Goal: Task Accomplishment & Management: Complete application form

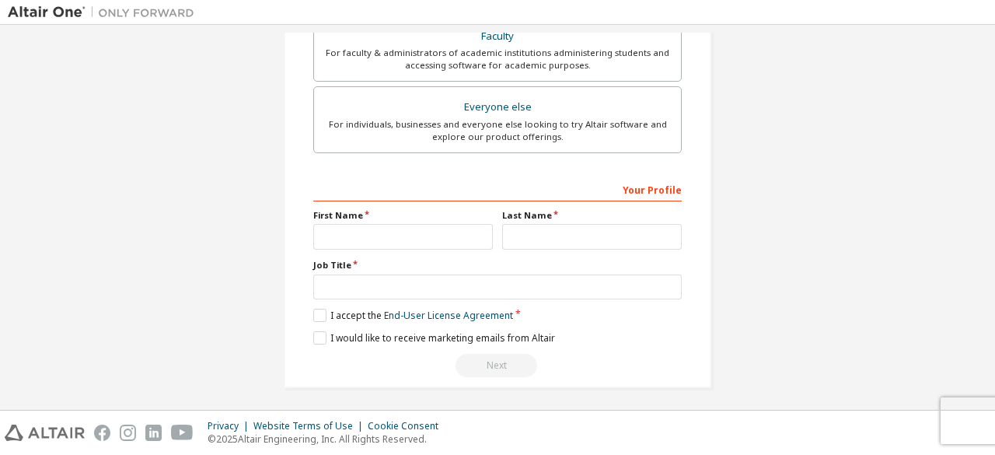
scroll to position [403, 0]
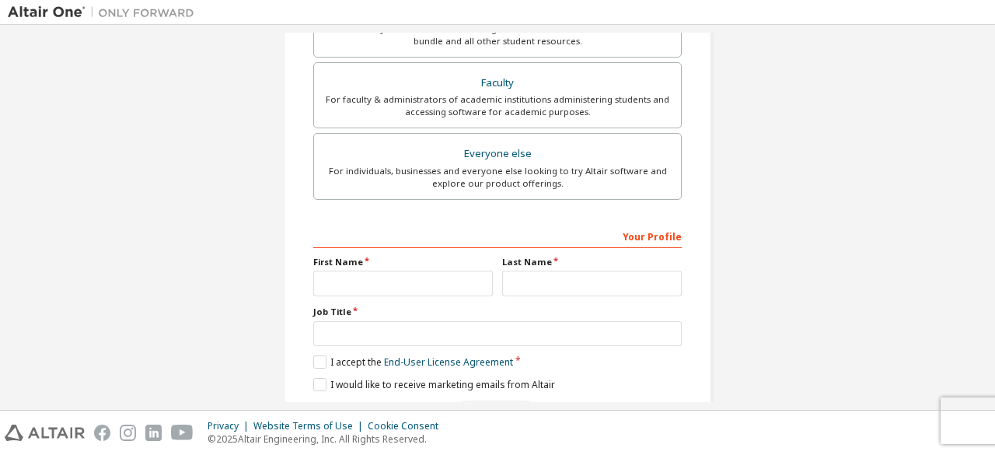
click at [498, 178] on div "For individuals, businesses and everyone else looking to try Altair software an…" at bounding box center [497, 177] width 348 height 25
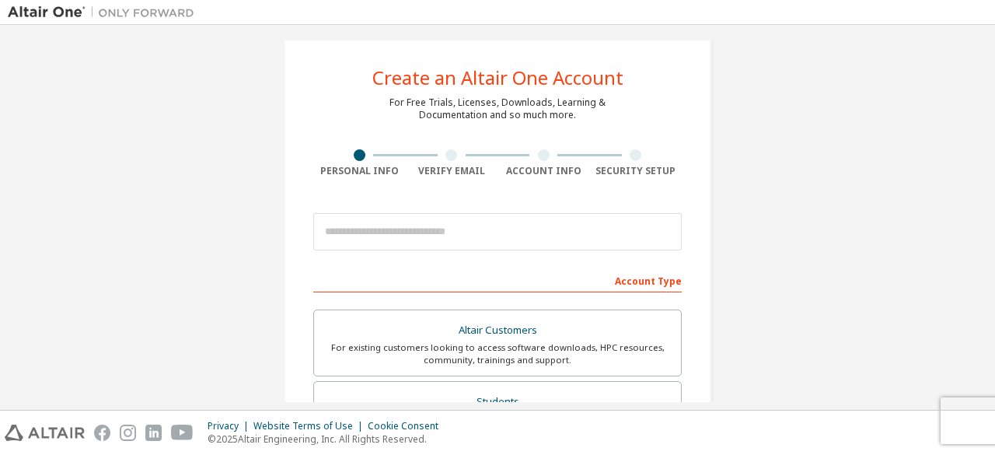
scroll to position [11, 0]
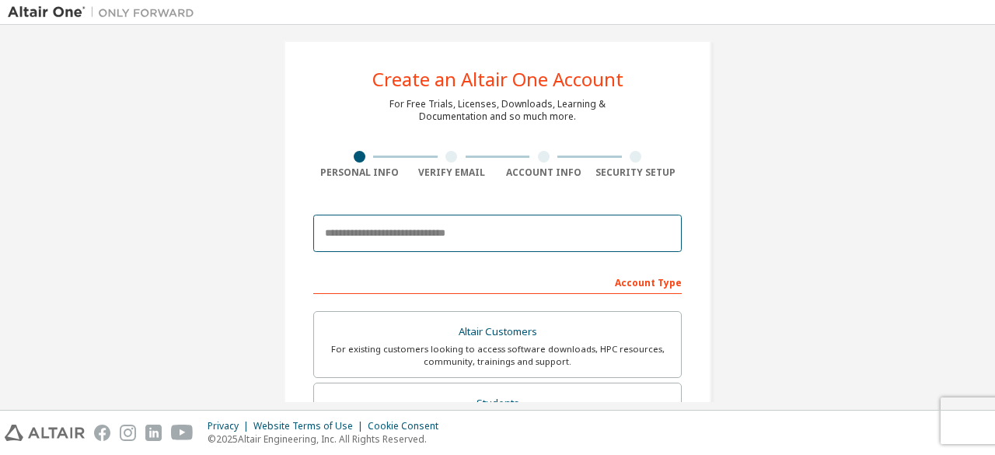
click at [457, 234] on input "email" at bounding box center [497, 233] width 368 height 37
type input "**********"
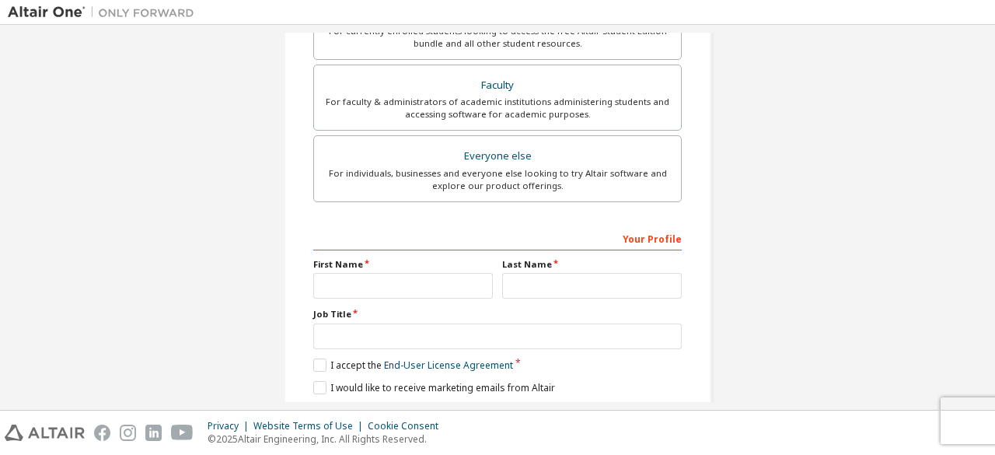
scroll to position [498, 0]
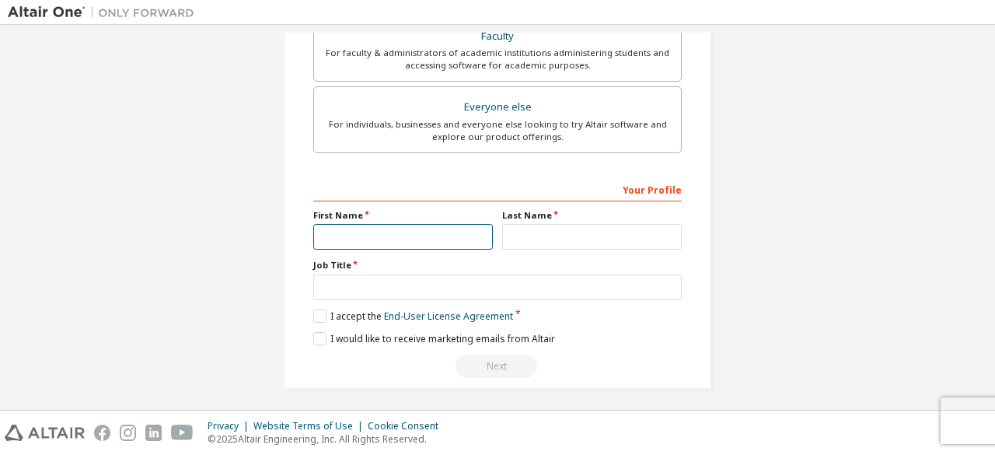
click at [412, 237] on input "text" at bounding box center [403, 237] width 180 height 26
click at [313, 313] on label "I accept the End-User License Agreement" at bounding box center [413, 315] width 200 height 13
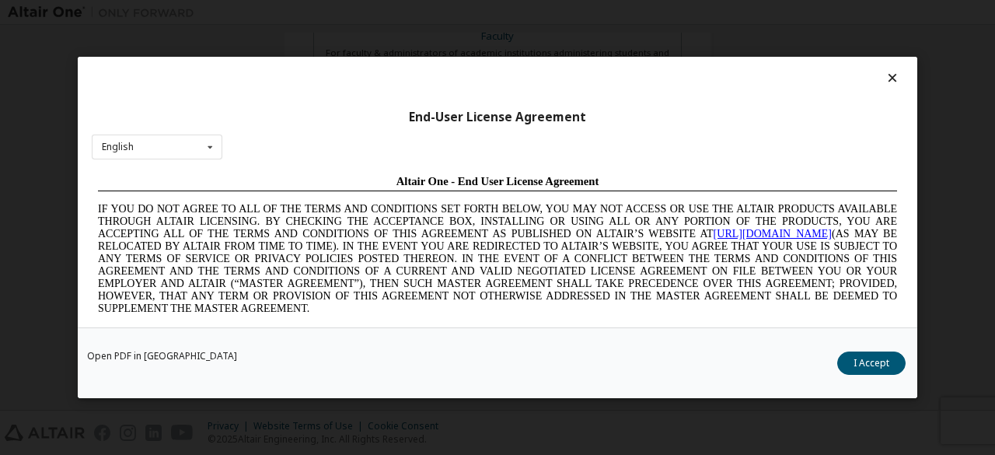
scroll to position [0, 0]
click at [853, 362] on button "I Accept" at bounding box center [871, 362] width 68 height 23
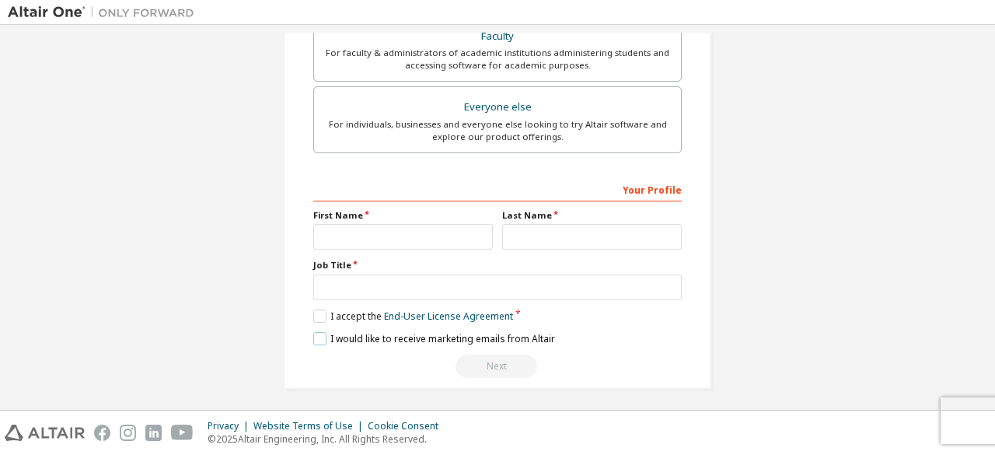
click at [313, 334] on label "I would like to receive marketing emails from Altair" at bounding box center [434, 338] width 242 height 13
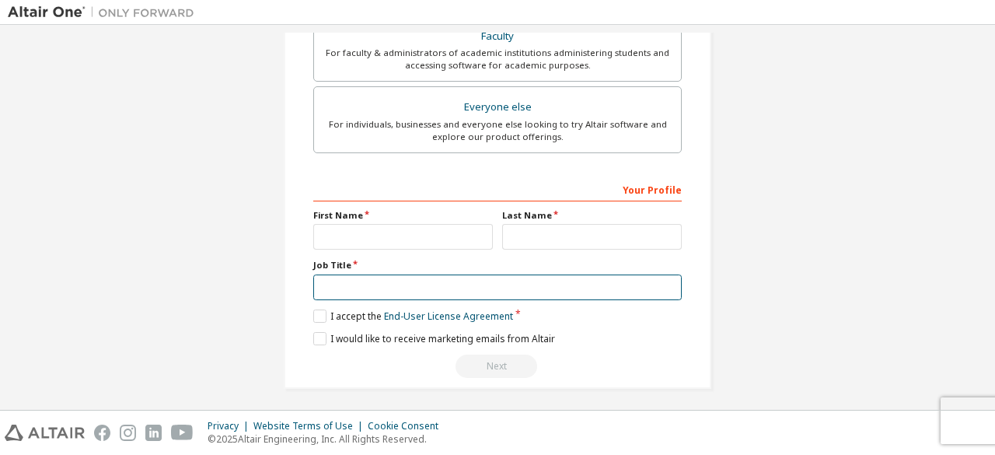
click at [351, 276] on input "text" at bounding box center [497, 287] width 368 height 26
click at [337, 288] on input "text" at bounding box center [497, 287] width 368 height 26
type input "*******"
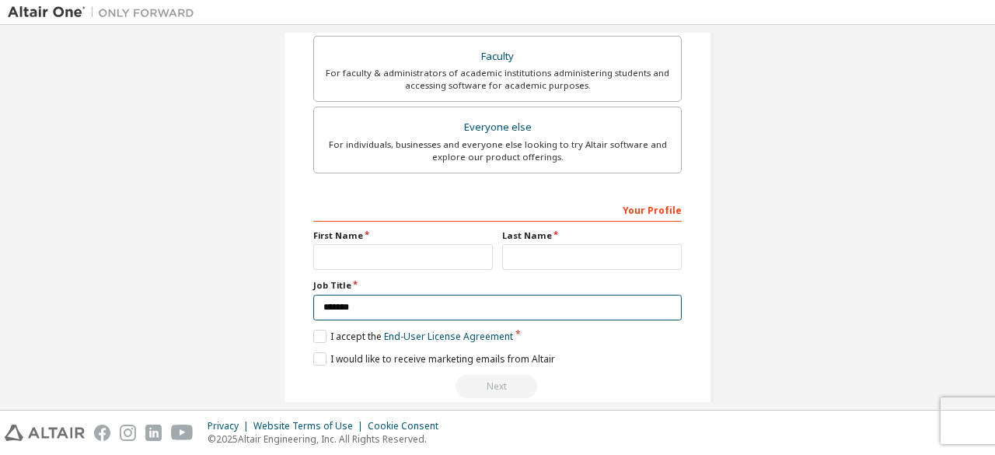
scroll to position [499, 0]
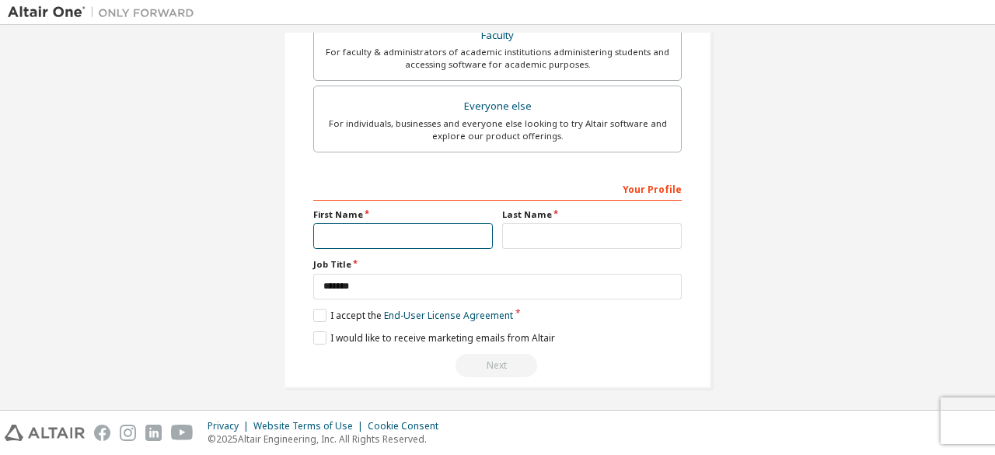
click at [385, 239] on input "text" at bounding box center [403, 236] width 180 height 26
type input "******"
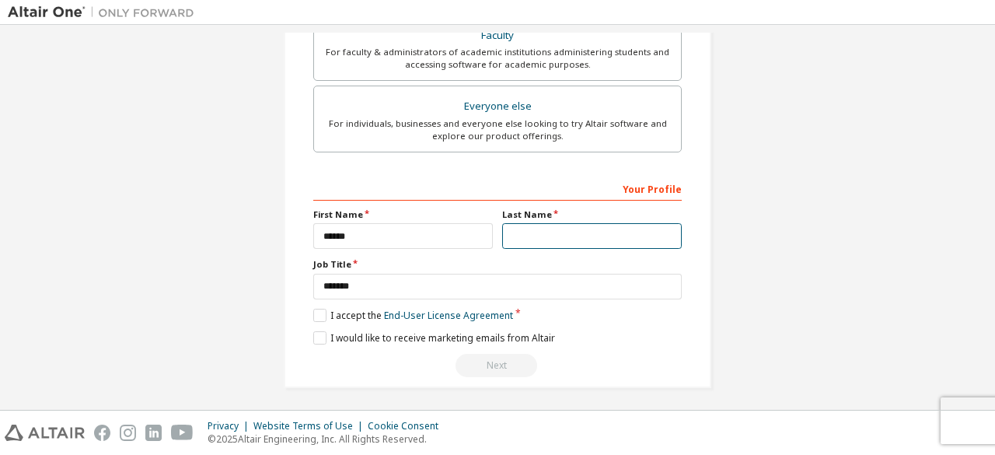
click at [543, 239] on input "text" at bounding box center [592, 236] width 180 height 26
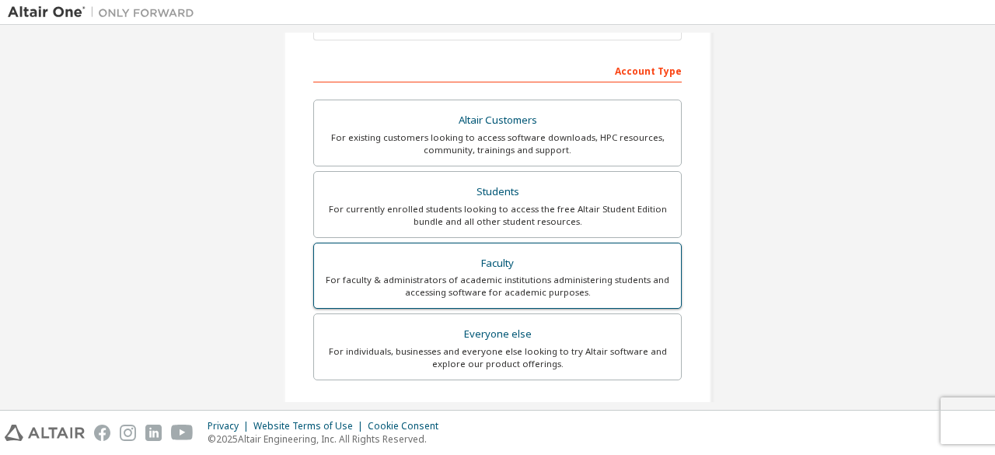
scroll to position [0, 0]
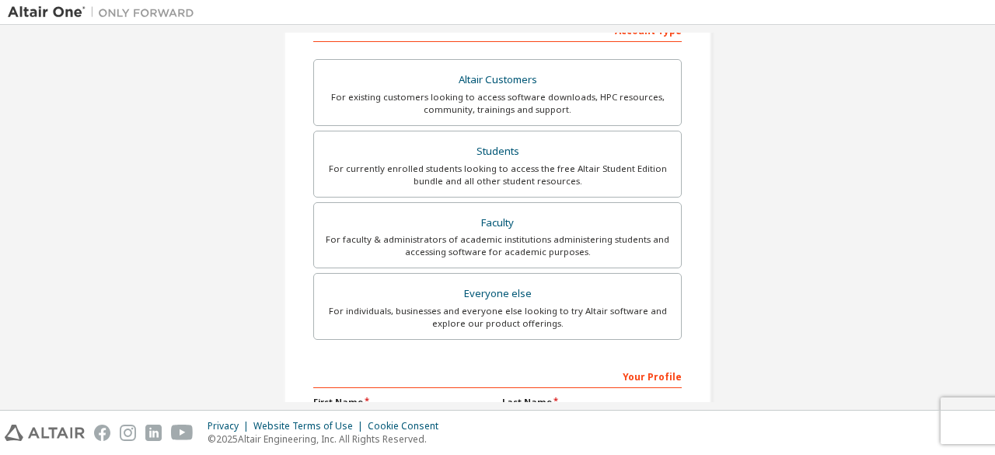
type input "******"
click at [487, 306] on div "For individuals, businesses and everyone else looking to try Altair software an…" at bounding box center [497, 317] width 348 height 25
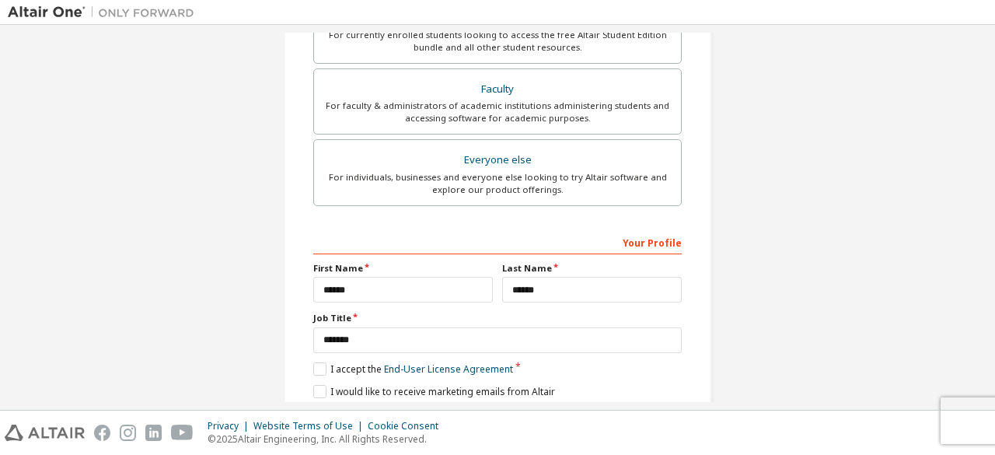
scroll to position [499, 0]
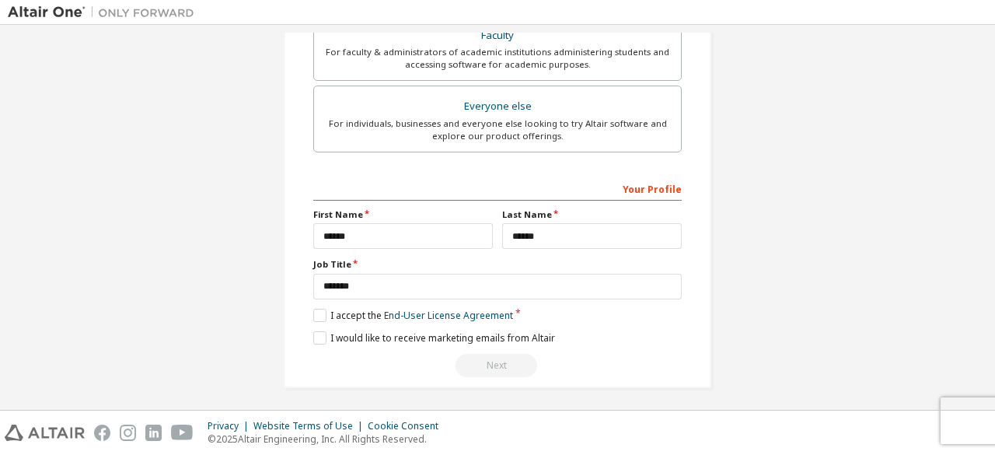
click at [316, 318] on div "**********" at bounding box center [497, 276] width 368 height 201
click at [315, 331] on label "I would like to receive marketing emails from Altair" at bounding box center [434, 337] width 242 height 13
click at [315, 309] on label "I accept the End-User License Agreement" at bounding box center [413, 315] width 200 height 13
click at [323, 231] on input "******" at bounding box center [403, 236] width 180 height 26
type input "******"
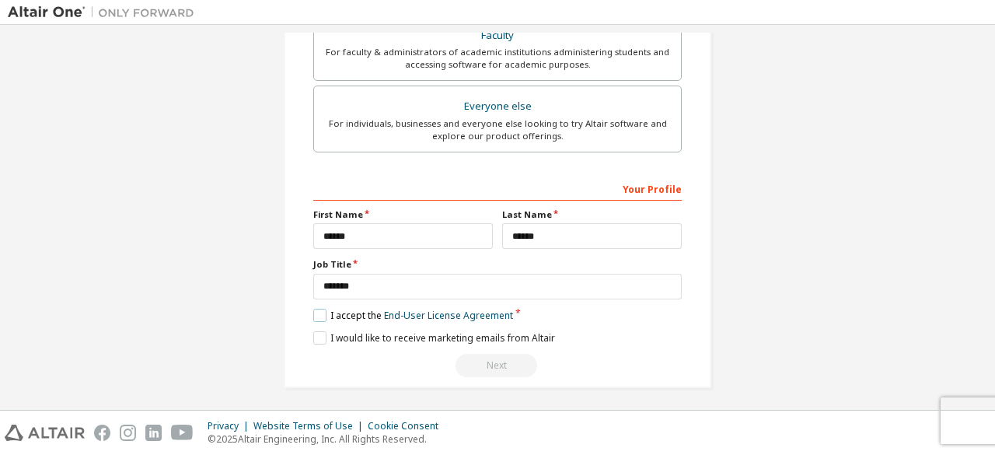
click at [319, 309] on label "I accept the End-User License Agreement" at bounding box center [413, 315] width 200 height 13
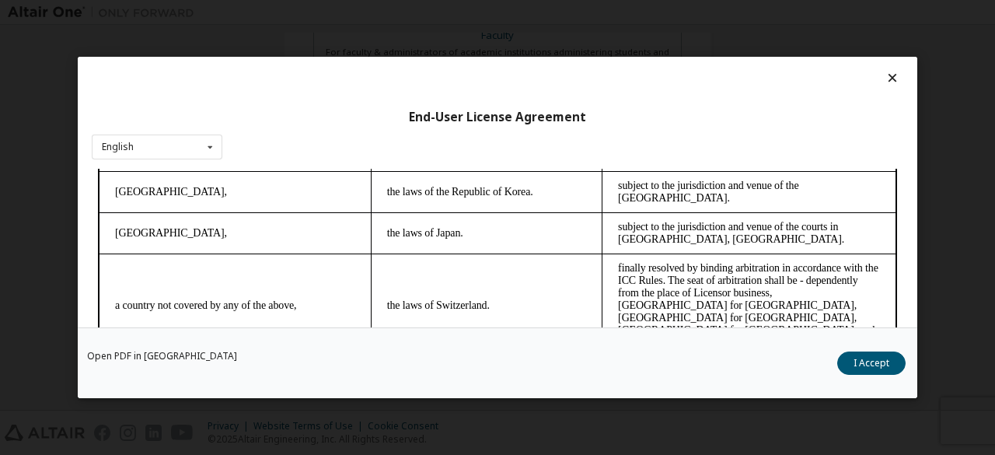
scroll to position [64, 0]
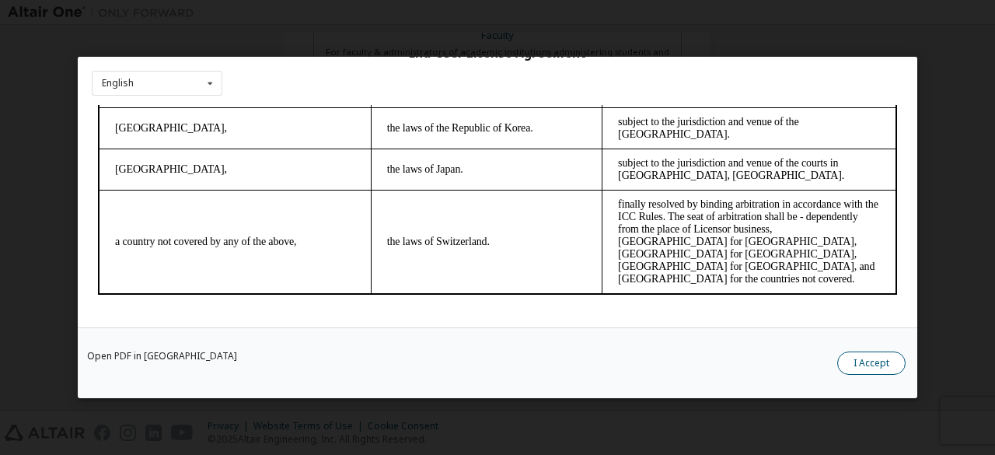
click at [859, 358] on button "I Accept" at bounding box center [871, 362] width 68 height 23
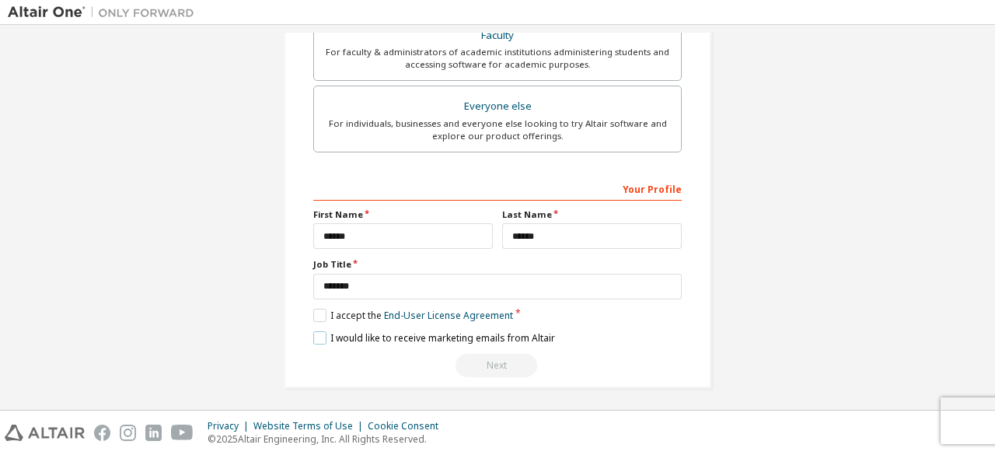
click at [316, 338] on label "I would like to receive marketing emails from Altair" at bounding box center [434, 337] width 242 height 13
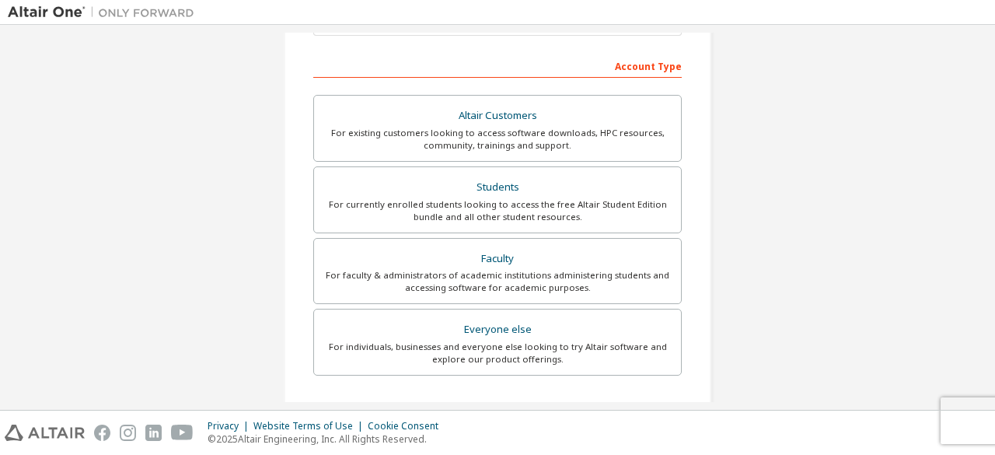
scroll to position [279, 0]
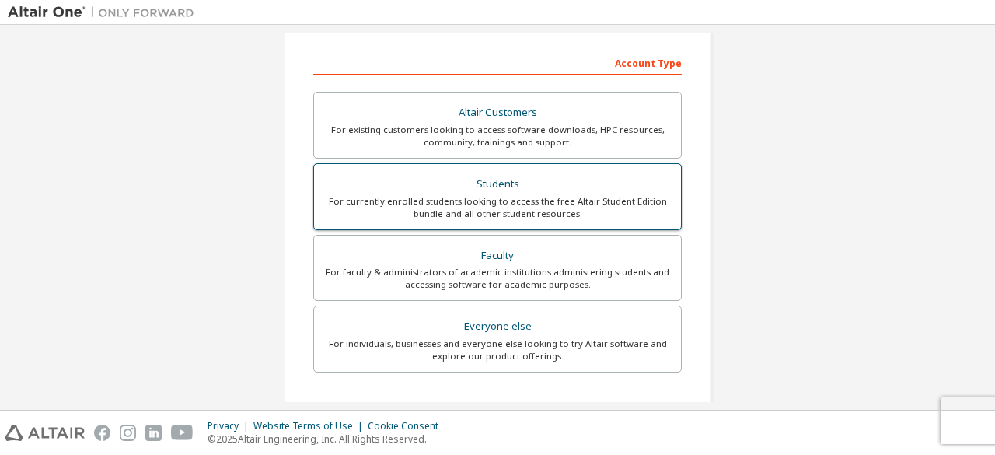
click at [463, 190] on div "Students" at bounding box center [497, 184] width 348 height 22
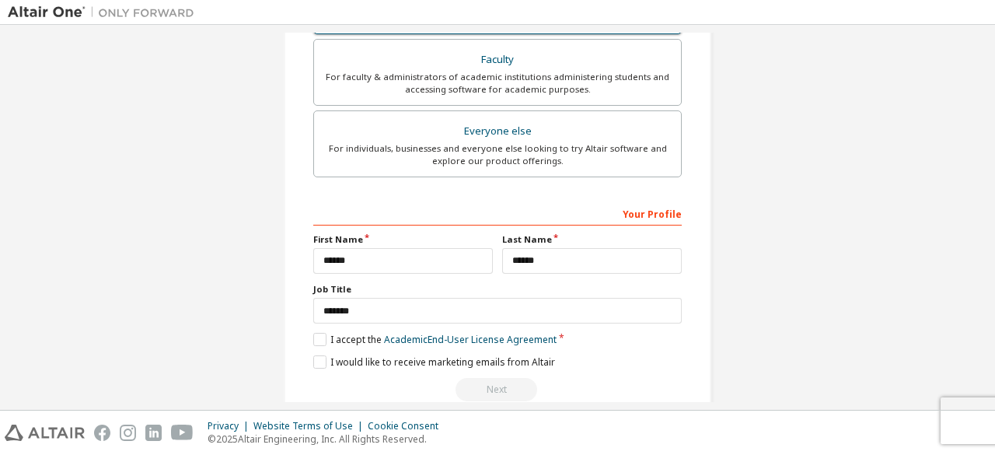
scroll to position [539, 0]
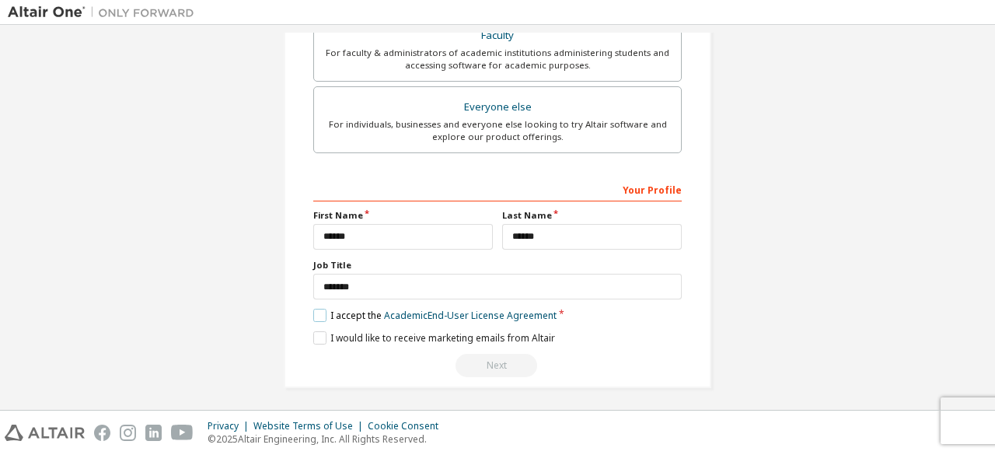
click at [322, 315] on label "I accept the Academic End-User License Agreement" at bounding box center [434, 315] width 243 height 13
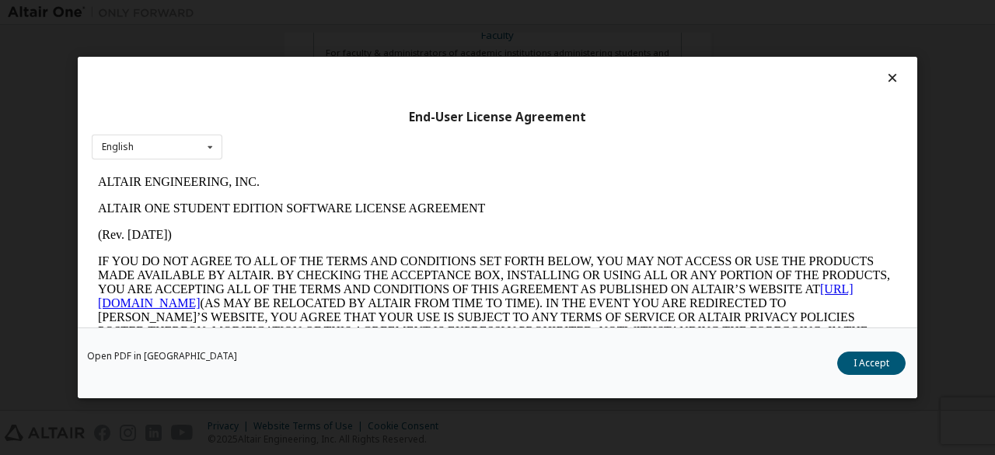
scroll to position [0, 0]
drag, startPoint x: 846, startPoint y: 374, endPoint x: 852, endPoint y: 365, distance: 10.6
click at [852, 365] on button "I Accept" at bounding box center [871, 362] width 68 height 23
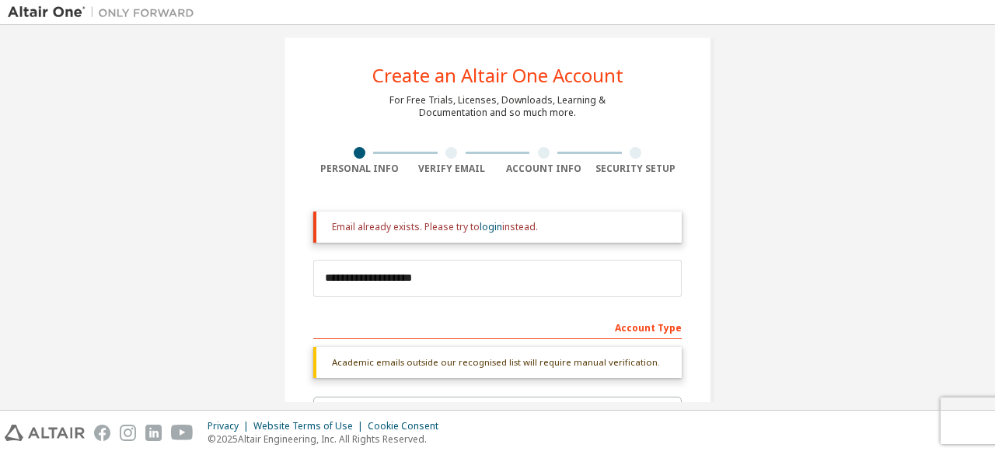
scroll to position [12, 0]
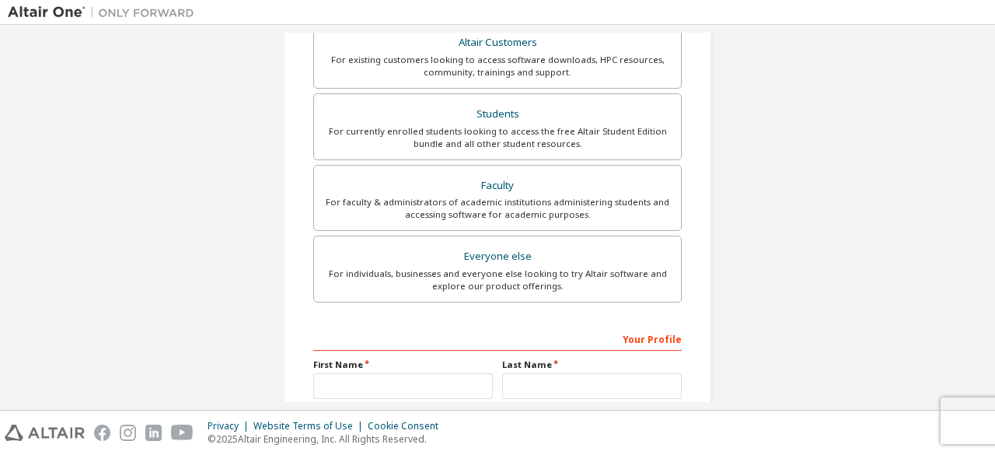
scroll to position [449, 0]
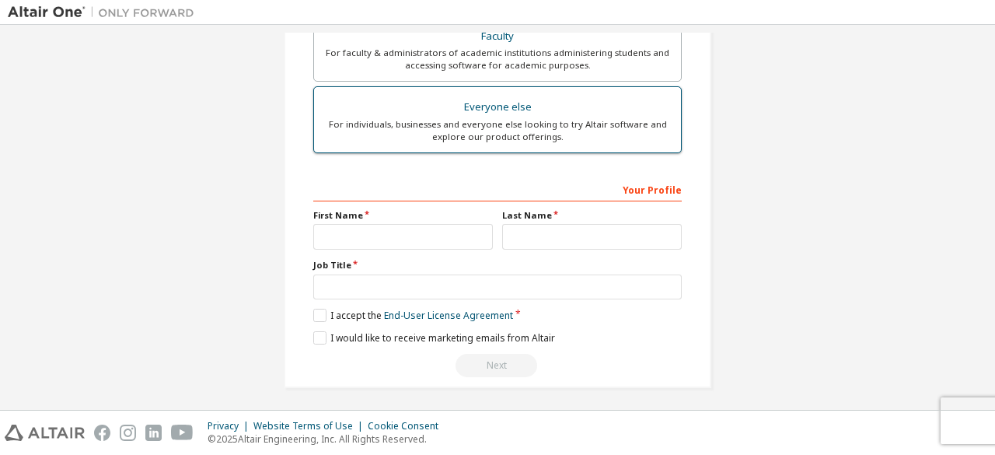
click at [470, 122] on div "For individuals, businesses and everyone else looking to try Altair software an…" at bounding box center [497, 130] width 348 height 25
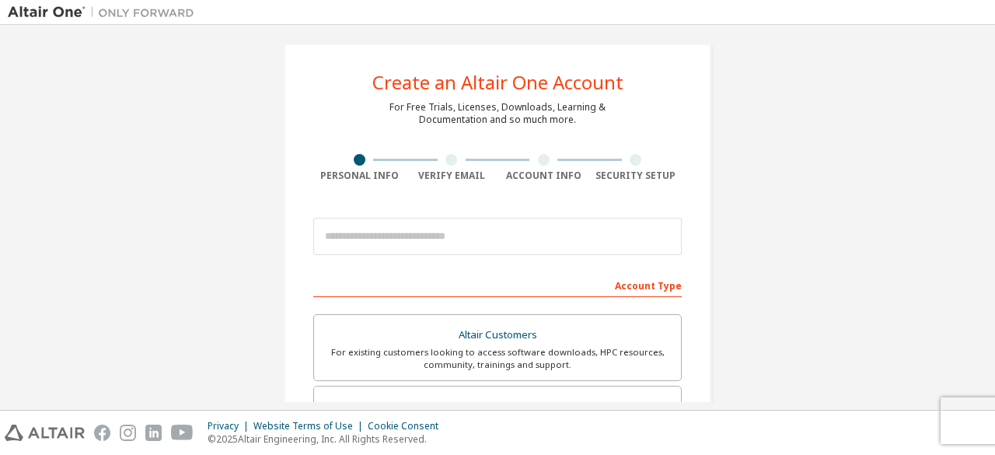
scroll to position [0, 0]
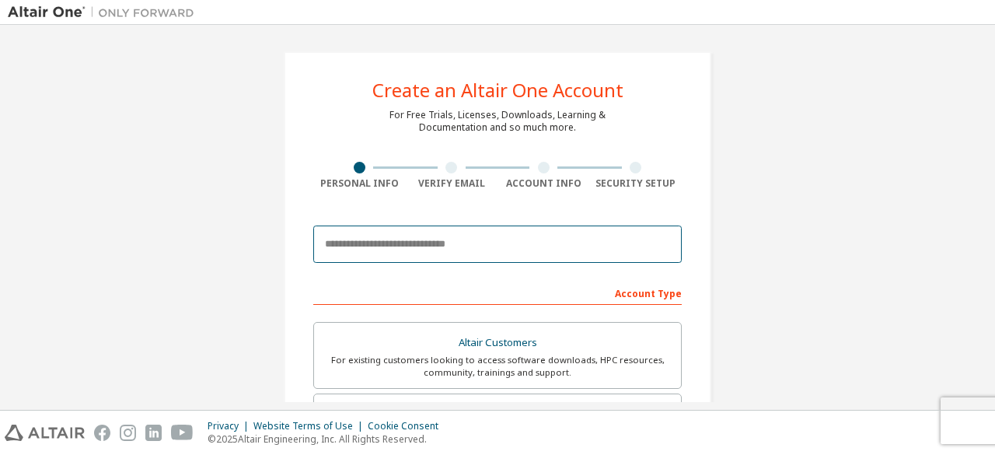
click at [446, 236] on input "email" at bounding box center [497, 243] width 368 height 37
type input "**********"
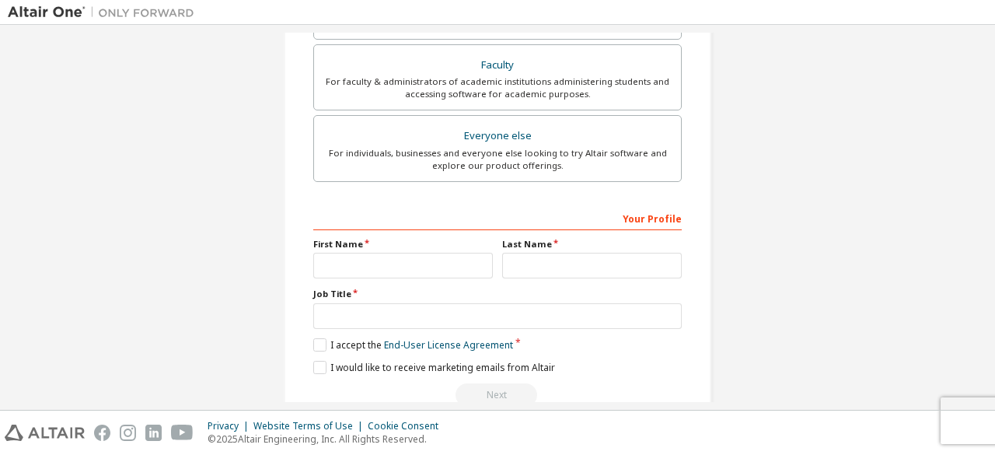
scroll to position [499, 0]
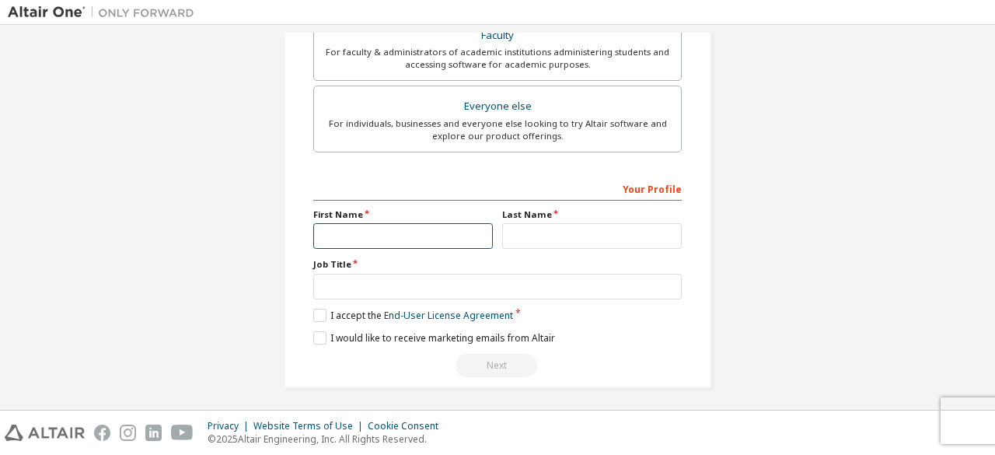
click at [407, 242] on input "text" at bounding box center [403, 236] width 180 height 26
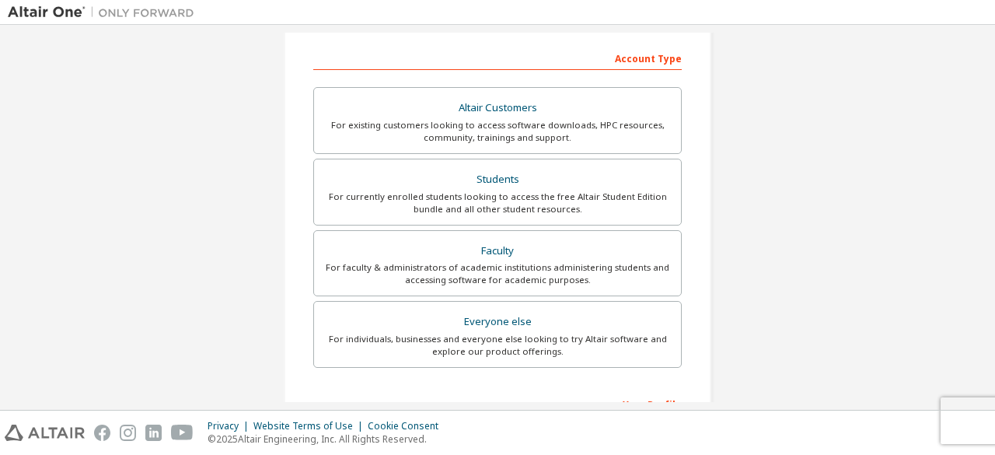
scroll to position [0, 0]
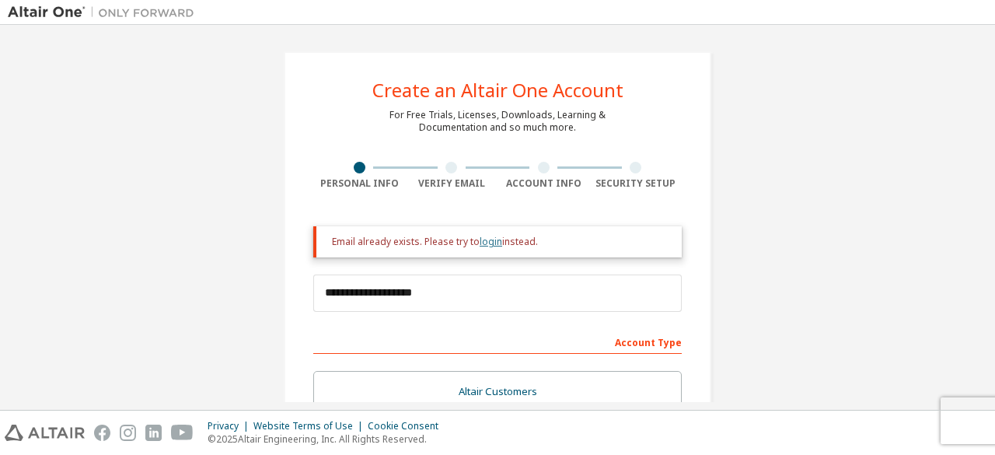
type input "**"
click at [489, 246] on link "login" at bounding box center [491, 241] width 23 height 13
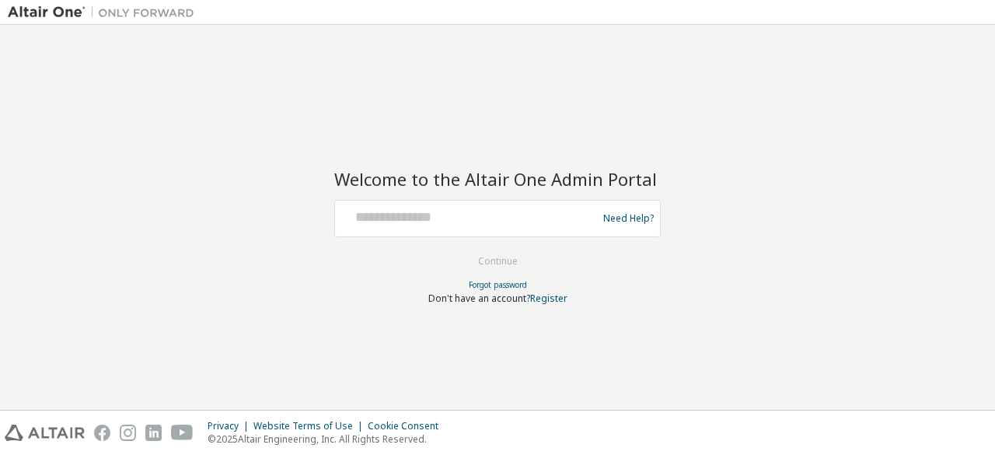
click at [438, 229] on div at bounding box center [468, 219] width 254 height 30
click at [416, 227] on div at bounding box center [468, 219] width 254 height 30
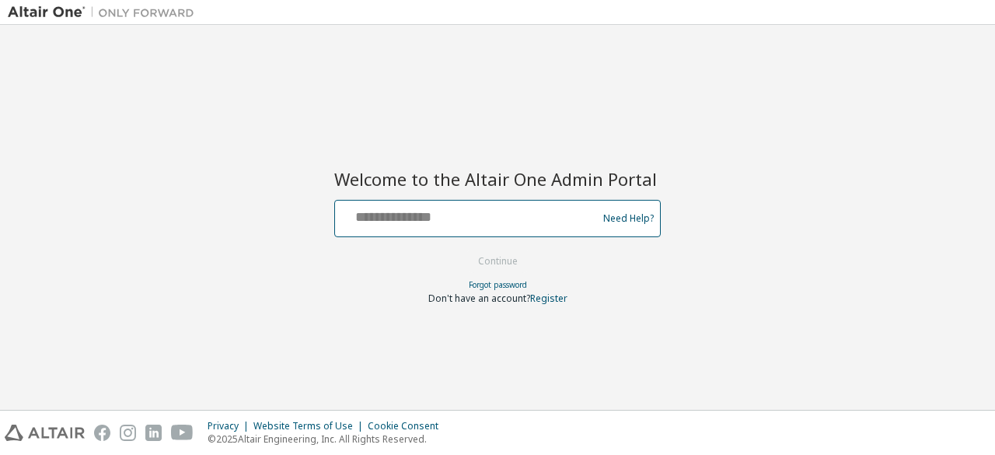
click at [374, 215] on input "text" at bounding box center [468, 215] width 254 height 23
type input "**********"
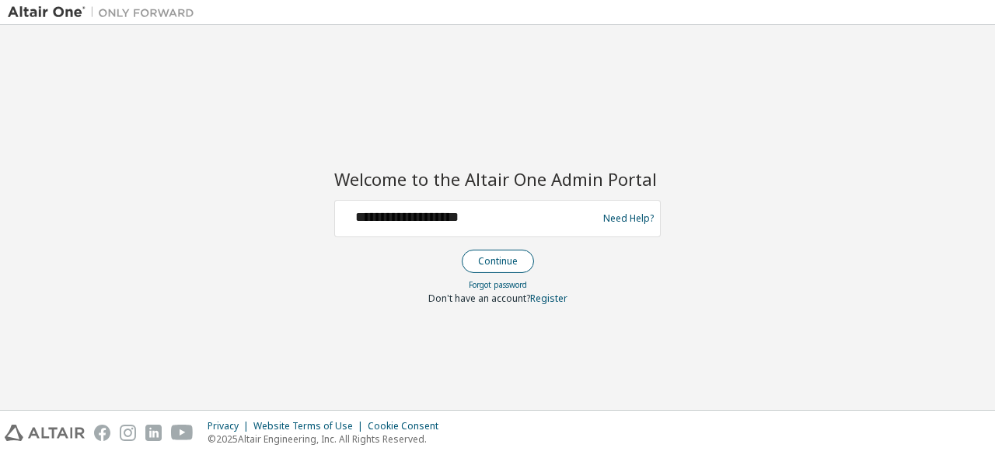
click at [501, 264] on button "Continue" at bounding box center [498, 261] width 72 height 23
